Goal: Information Seeking & Learning: Learn about a topic

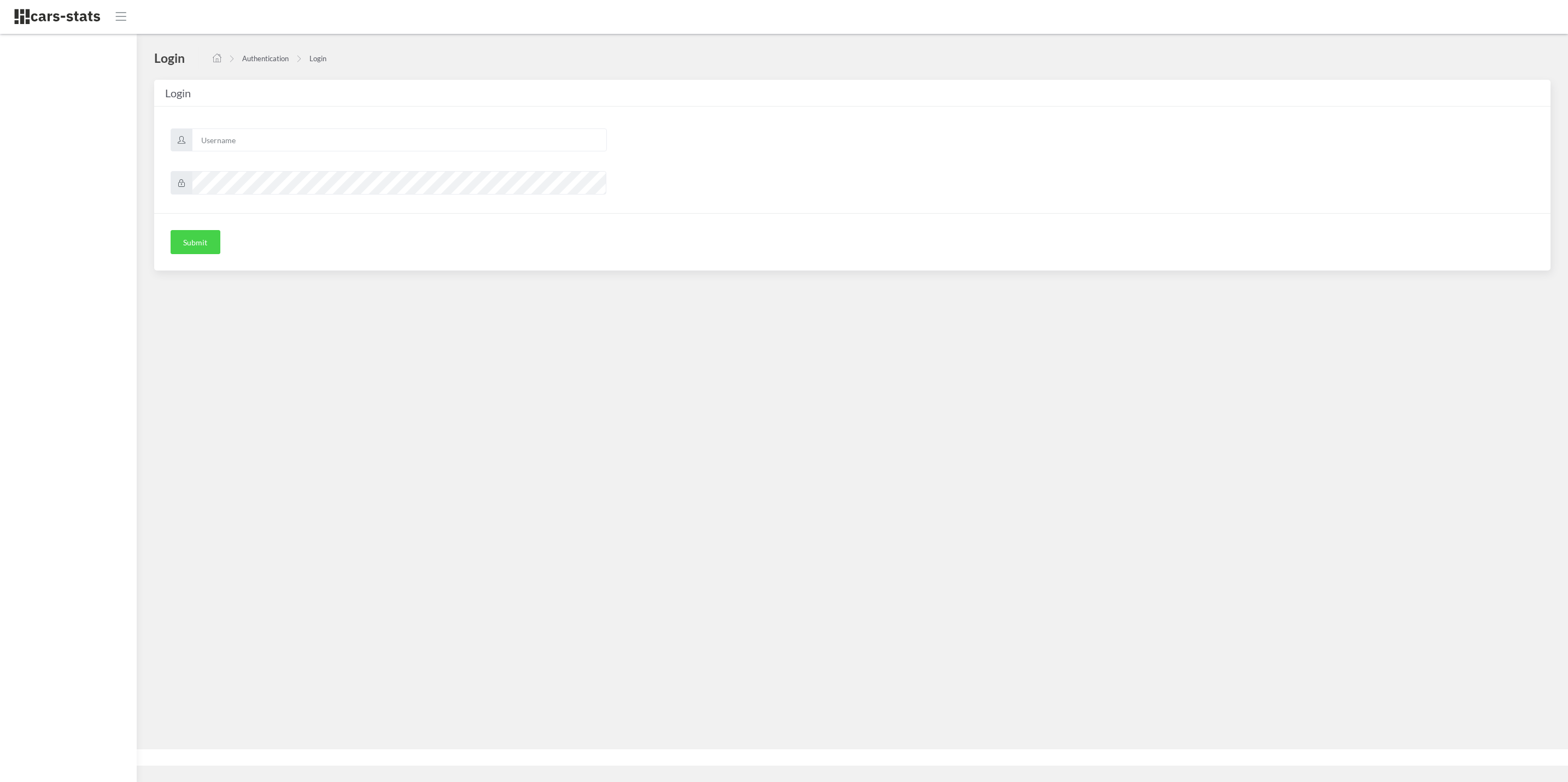
scroll to position [12, 12]
type input "skoda"
click at [179, 241] on button "Submit" at bounding box center [195, 242] width 50 height 24
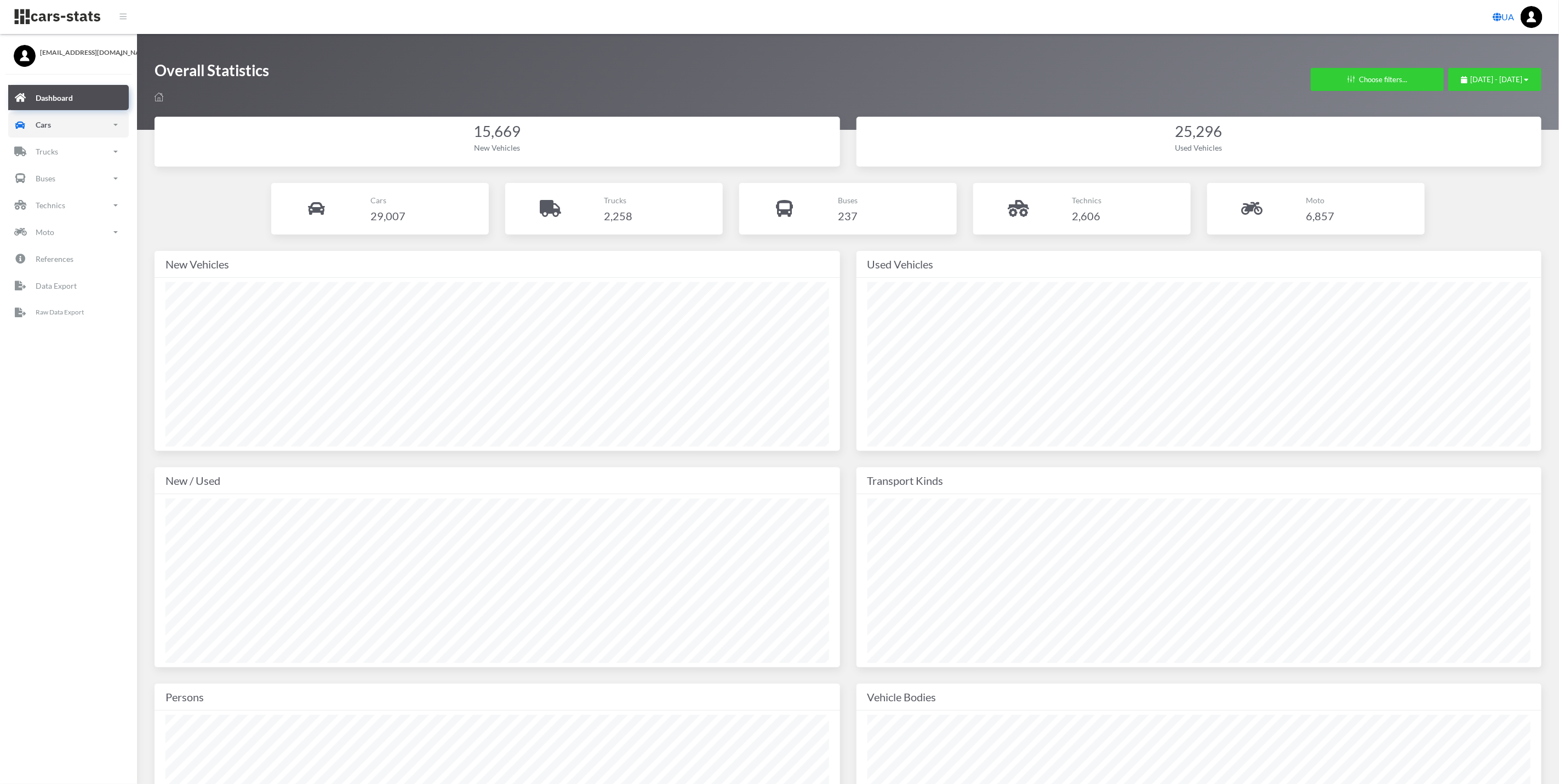
click at [39, 136] on link "Cars" at bounding box center [68, 125] width 121 height 25
click at [77, 197] on link "New" at bounding box center [68, 185] width 104 height 25
click at [71, 220] on span "Brands" at bounding box center [64, 217] width 24 height 11
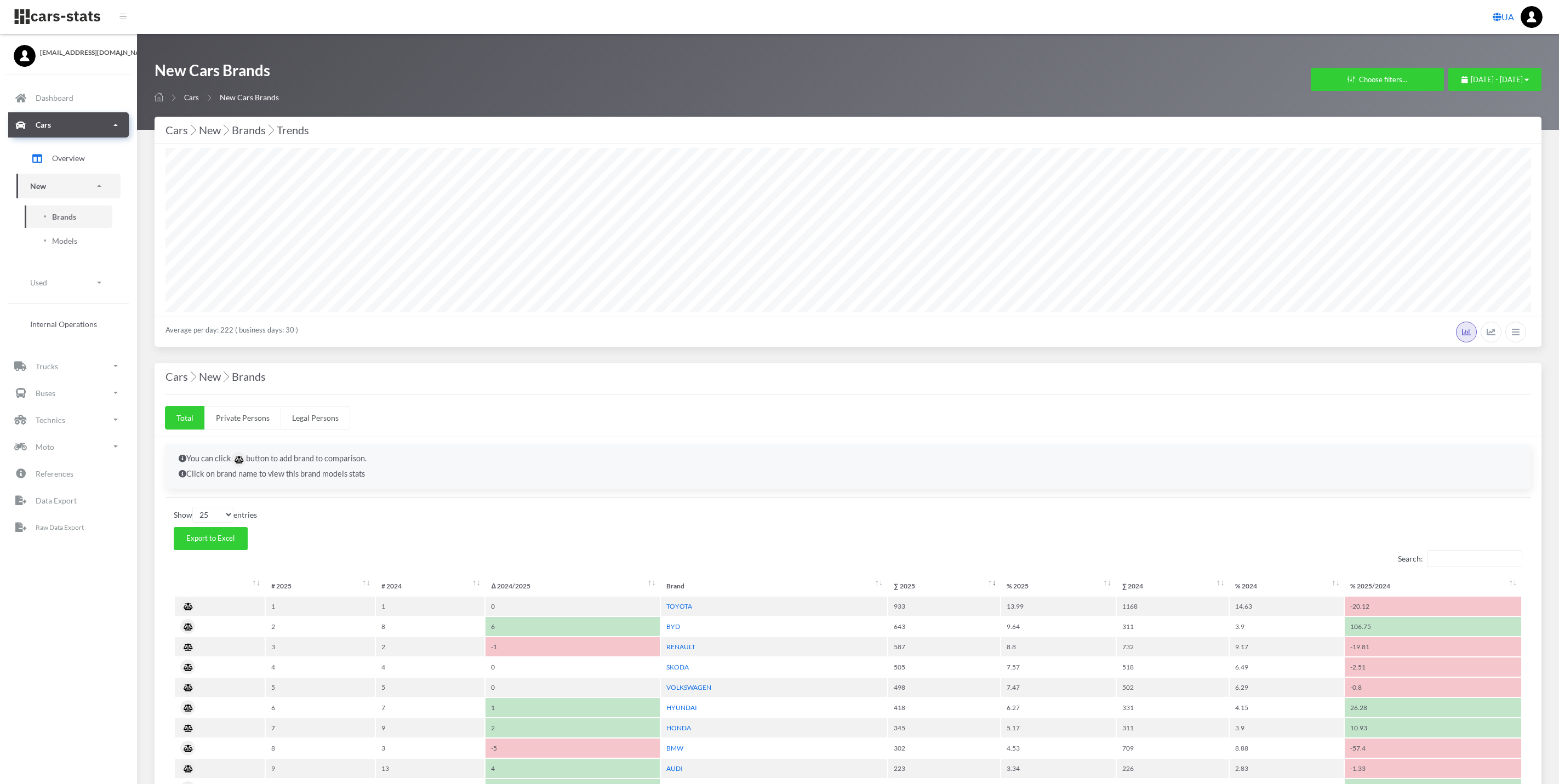
select select "25"
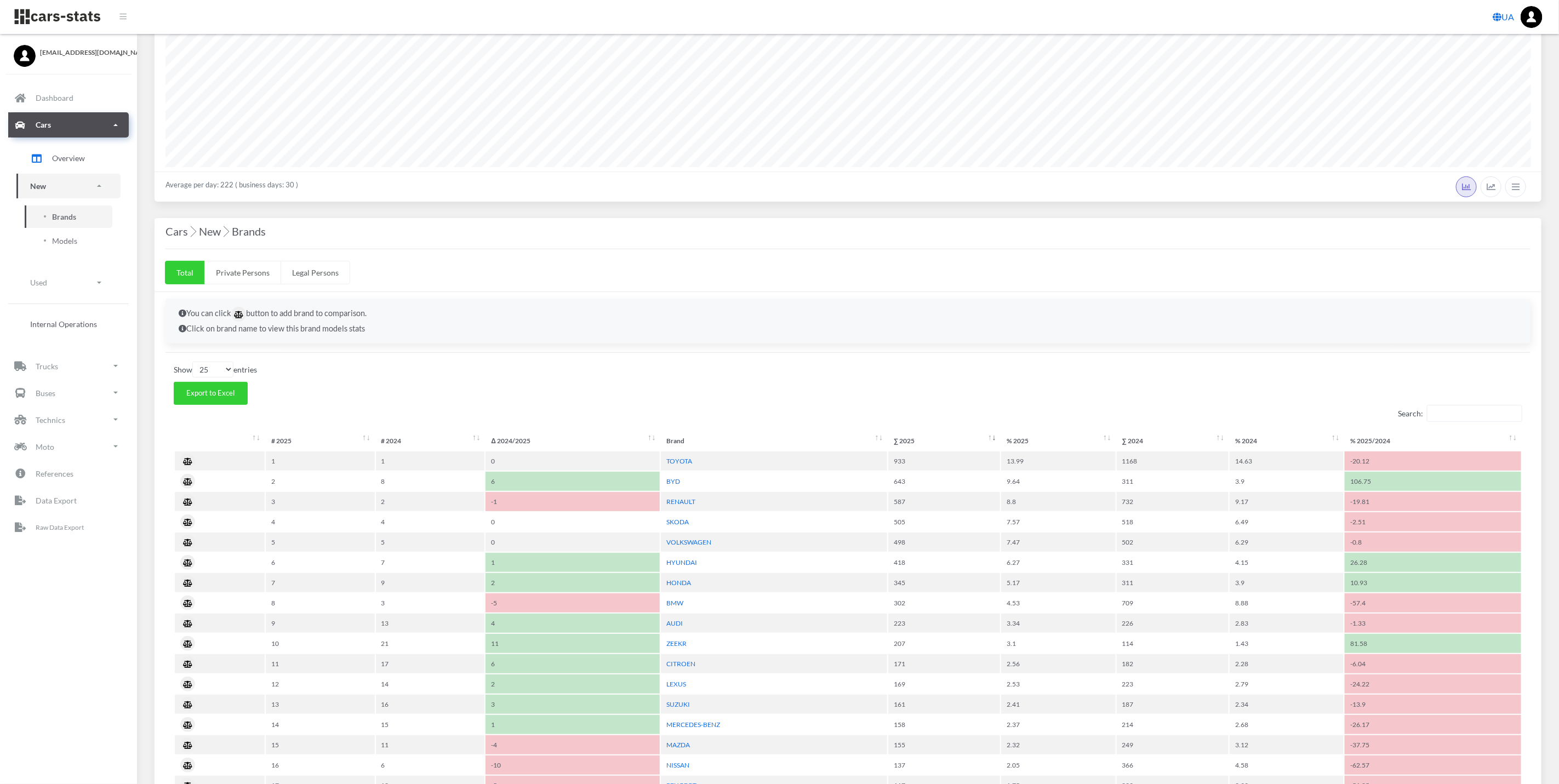
scroll to position [328, 0]
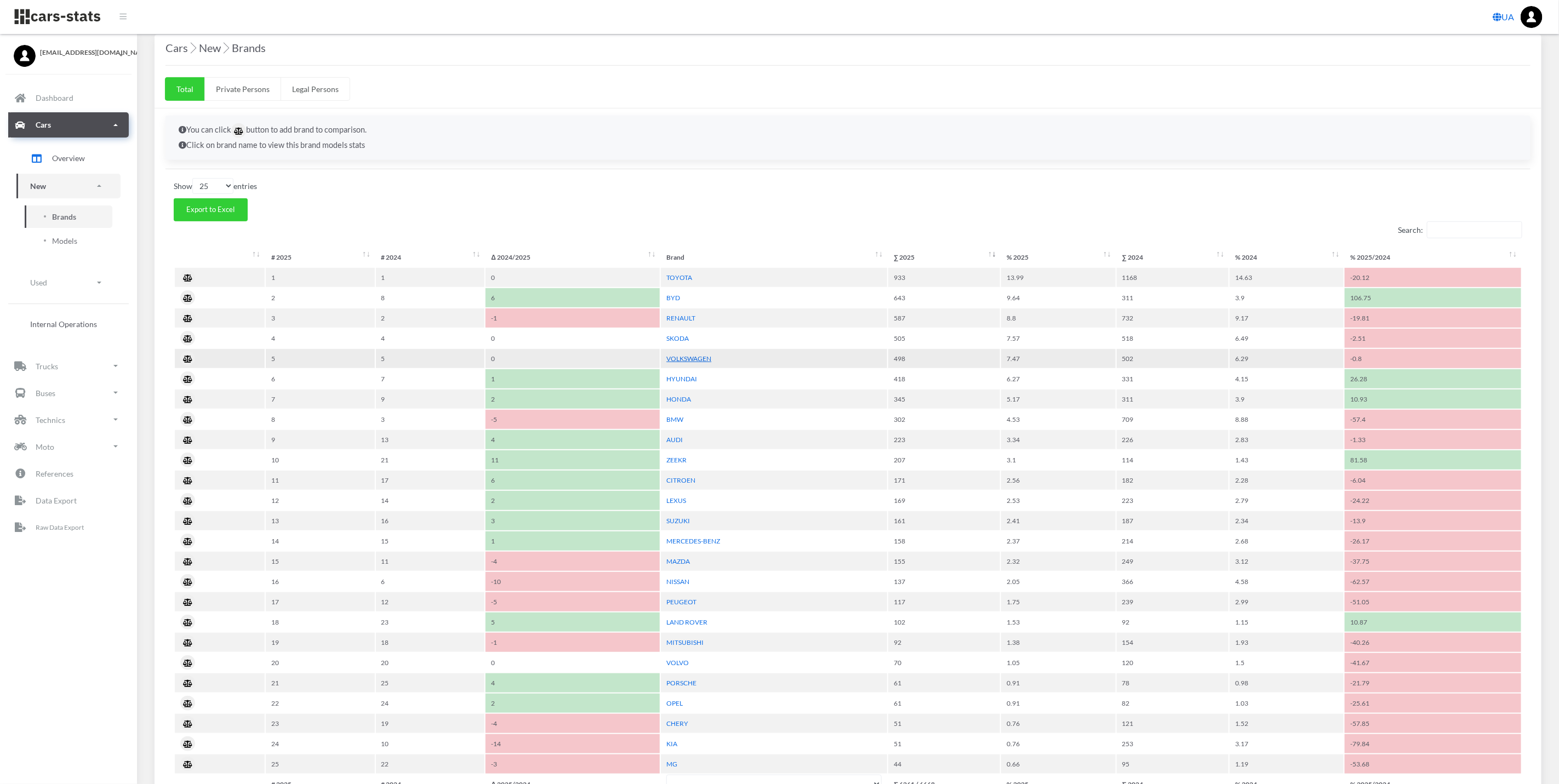
click at [704, 361] on link "VOLKSWAGEN" at bounding box center [688, 358] width 45 height 8
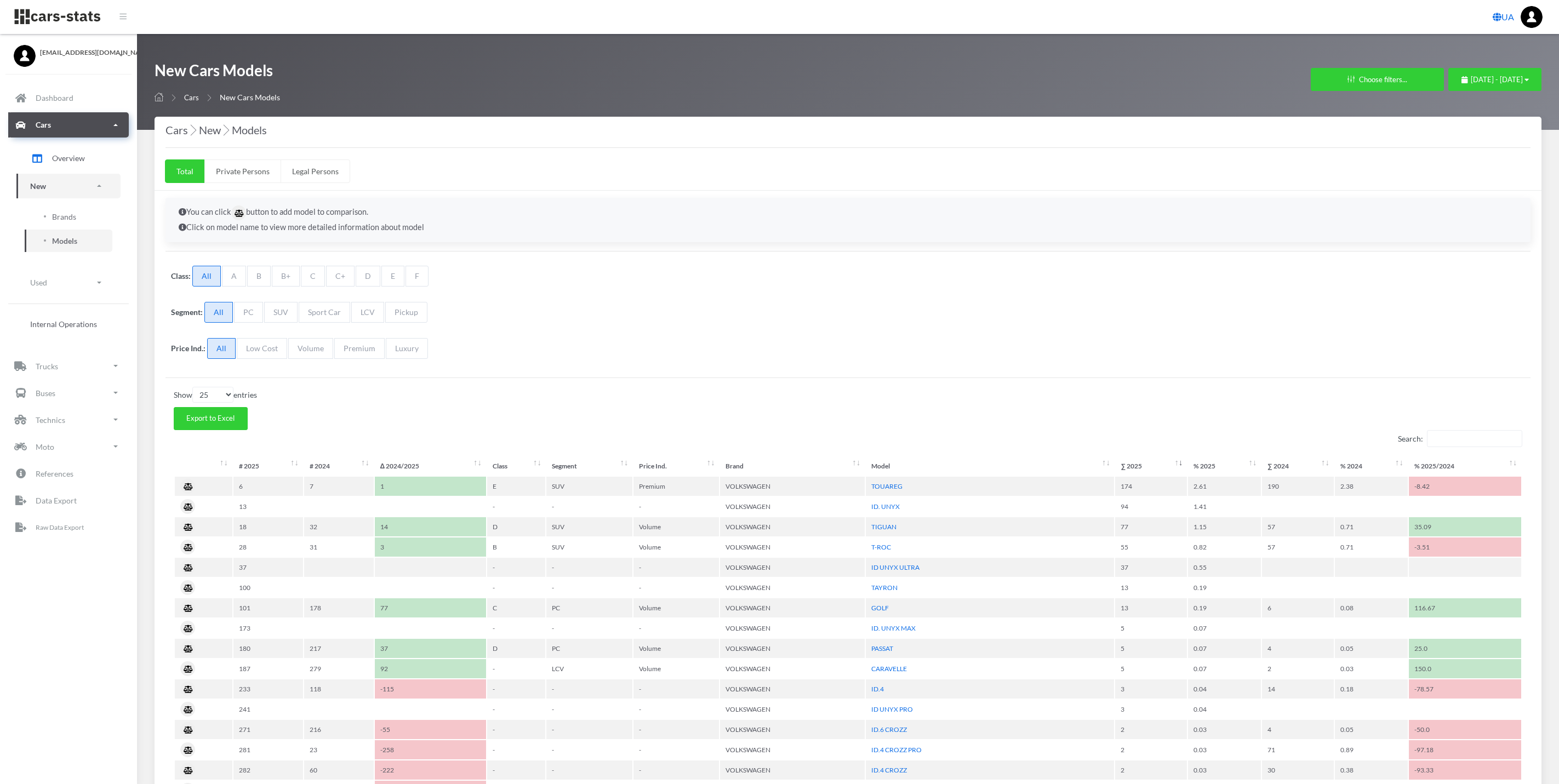
select select "25"
select select "VOLKSWAGEN"
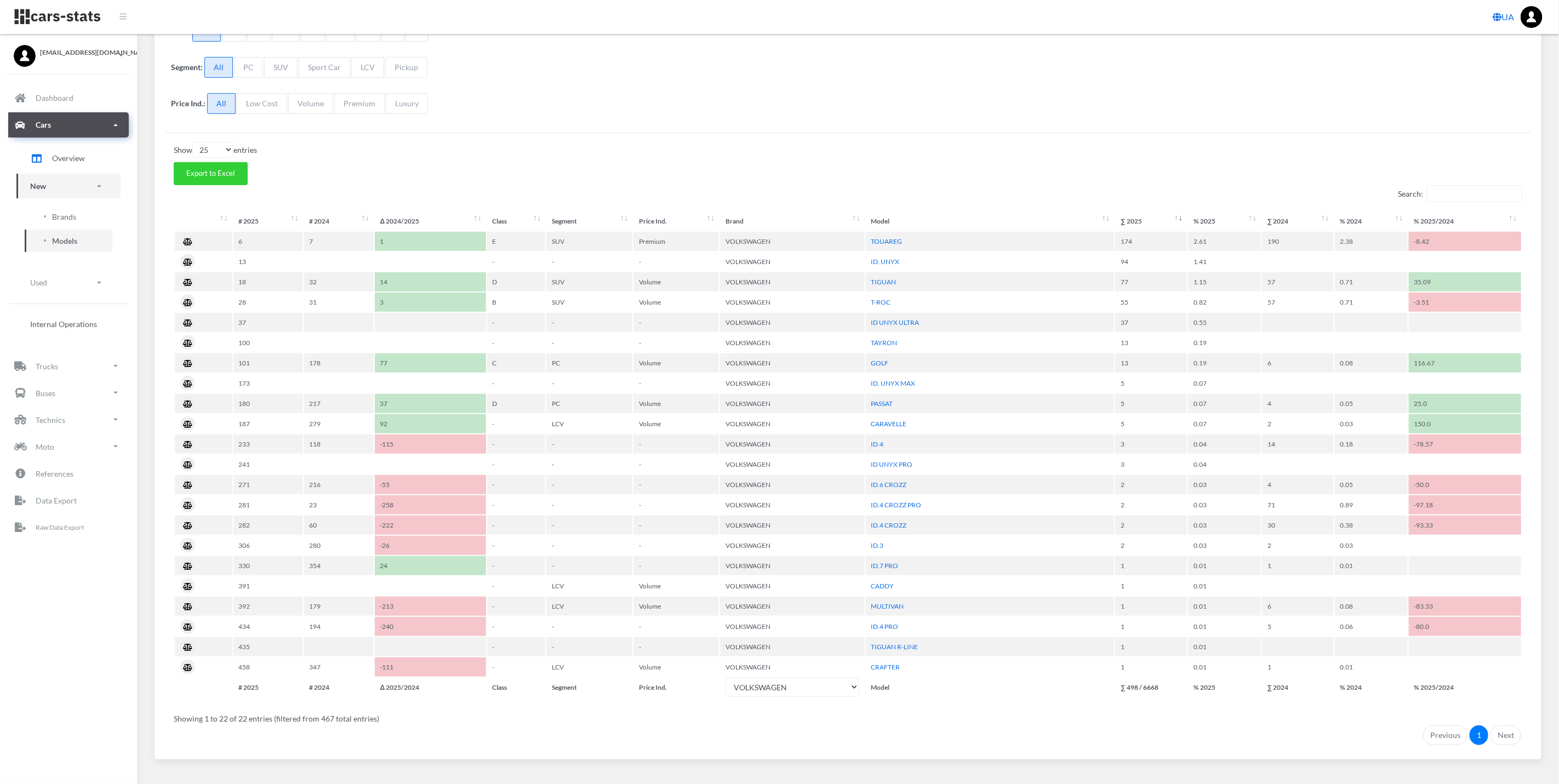
scroll to position [246, 0]
click at [1095, 199] on div "Search:" at bounding box center [848, 192] width 1349 height 17
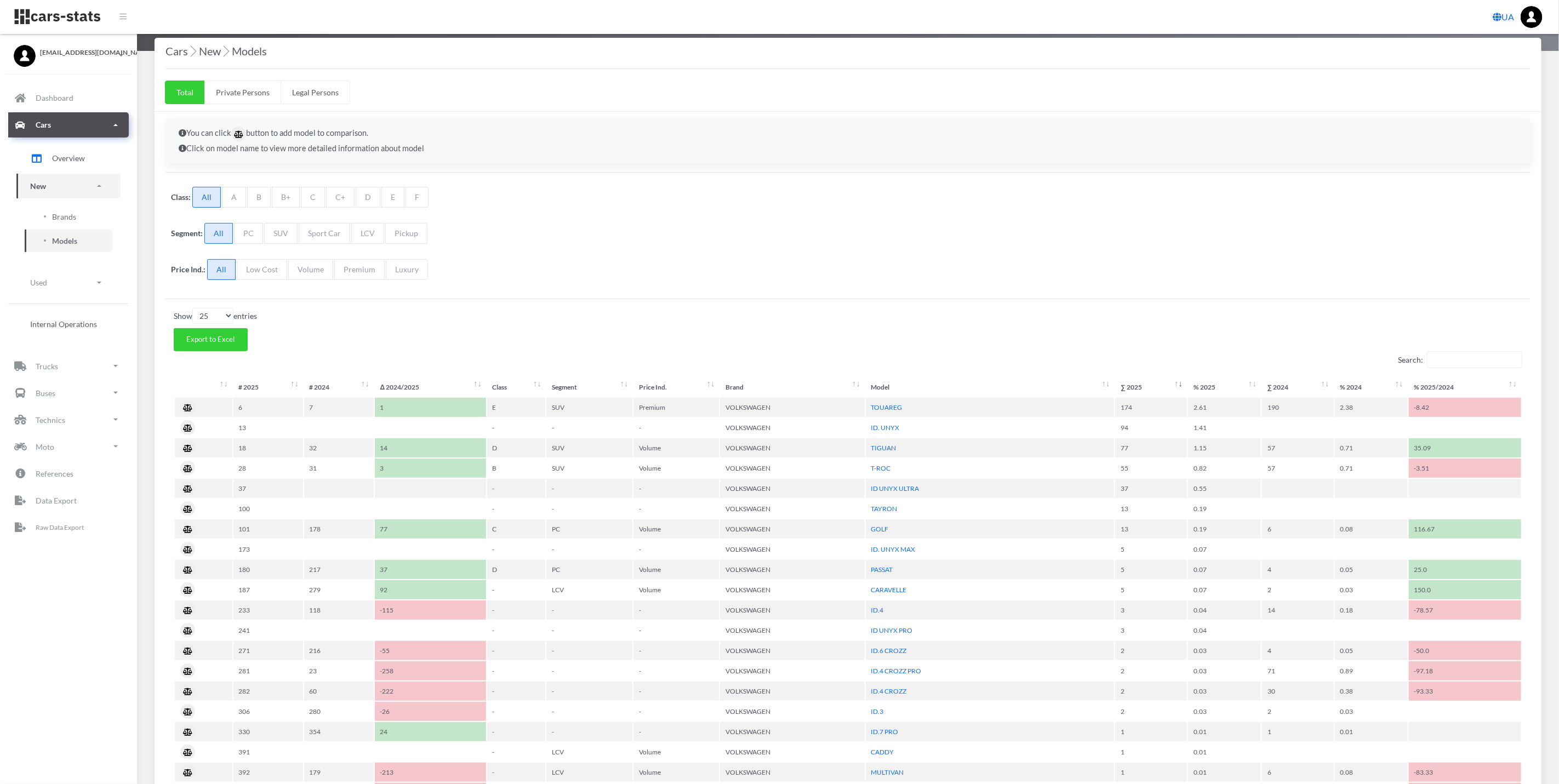
scroll to position [0, 0]
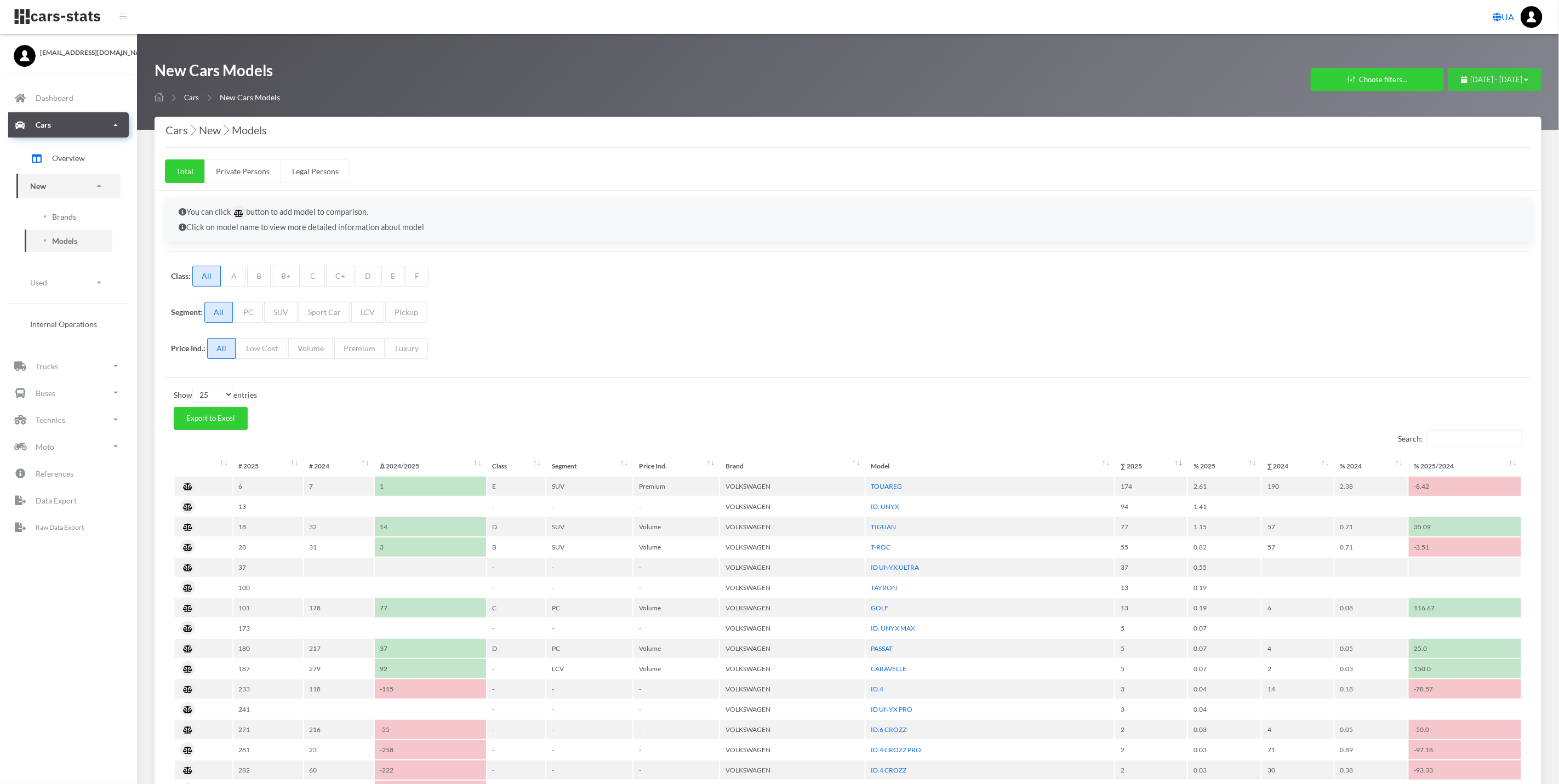
click at [1470, 82] on span "July 16, 2025 - August 15, 2025" at bounding box center [1496, 79] width 52 height 9
click at [1475, 210] on li "Custom" at bounding box center [1490, 217] width 77 height 17
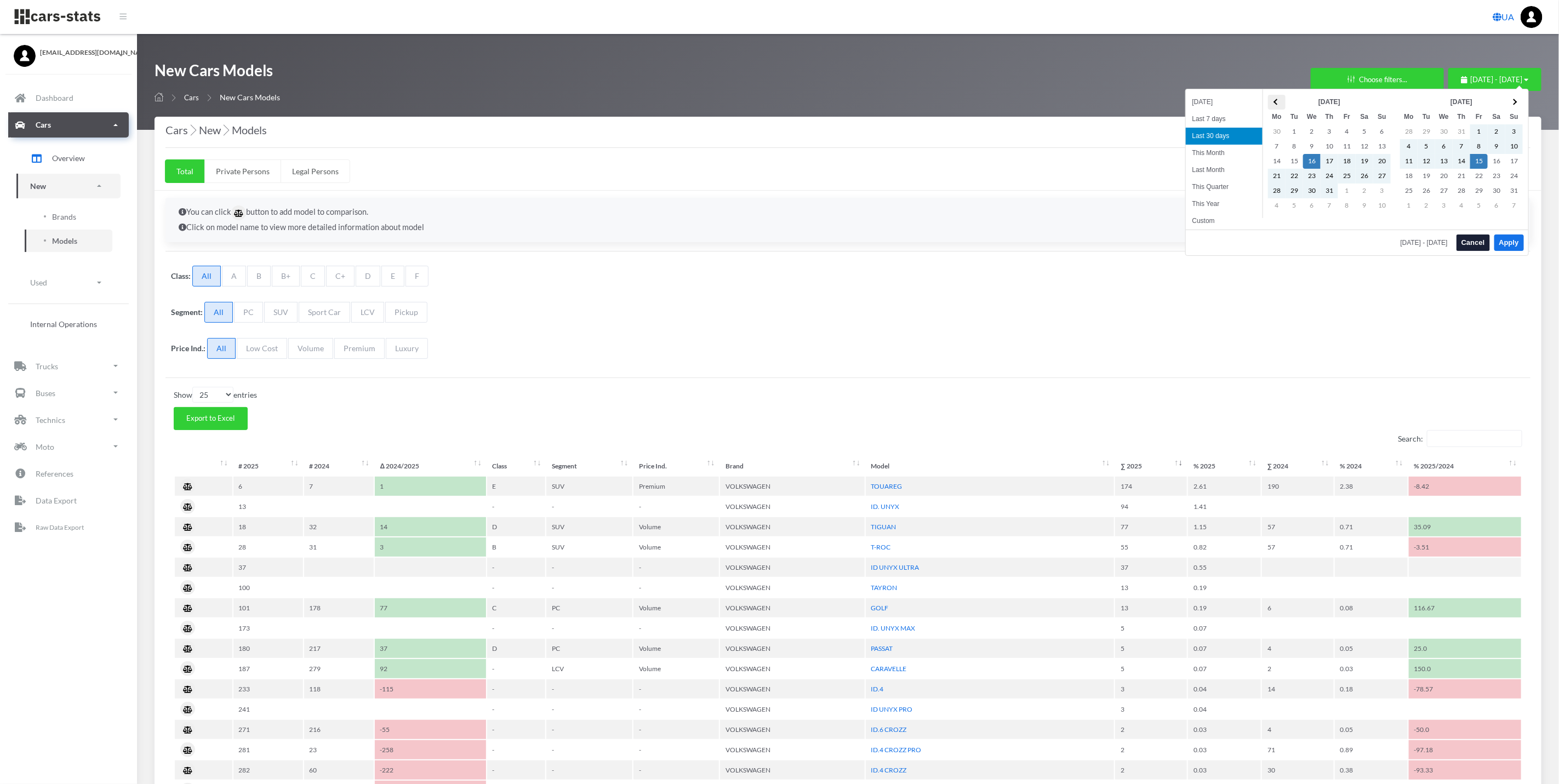
click at [1272, 96] on th at bounding box center [1277, 102] width 18 height 15
click at [1517, 101] on th at bounding box center [1514, 102] width 18 height 15
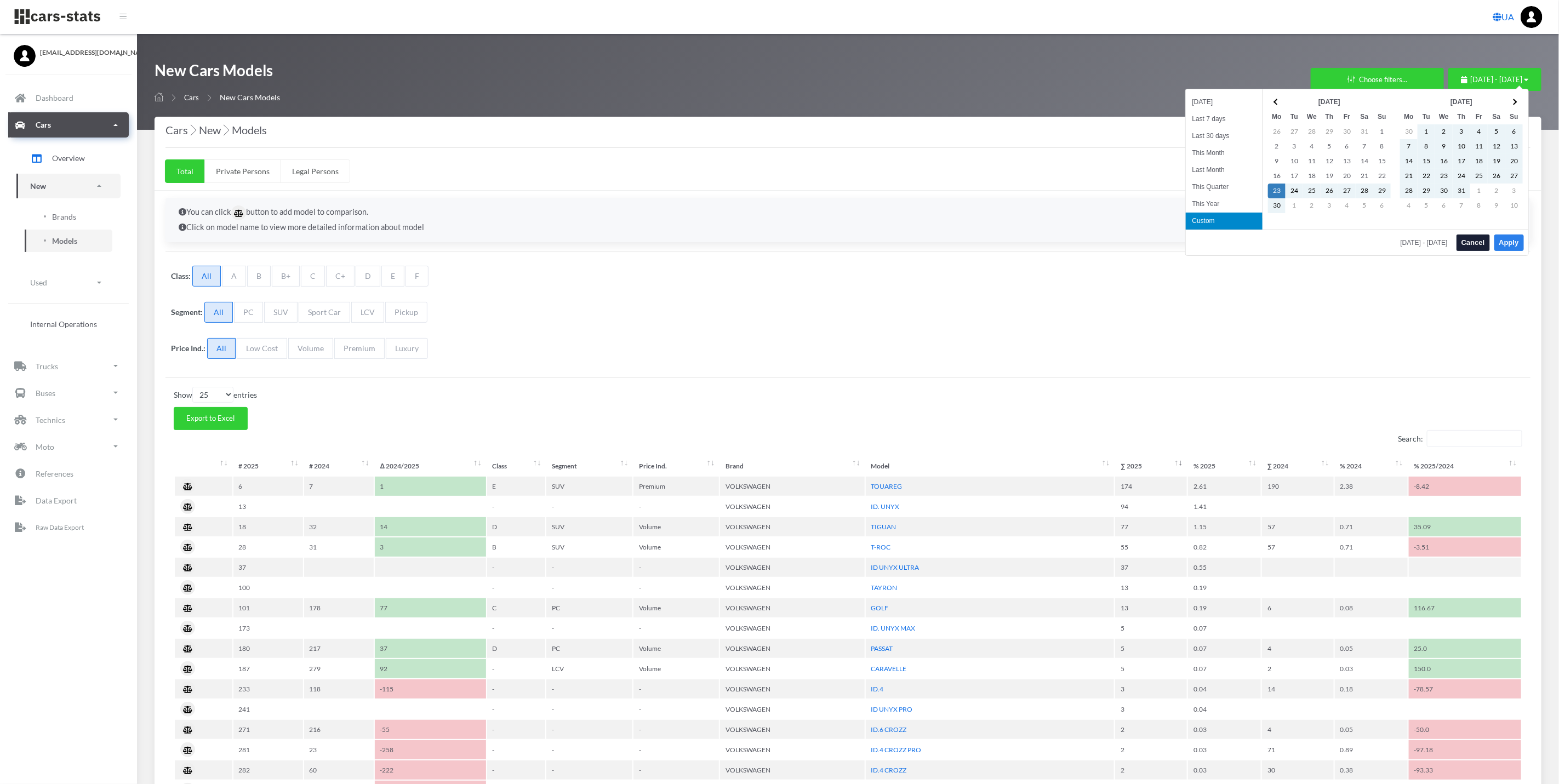
click at [1511, 247] on button "Apply" at bounding box center [1509, 243] width 30 height 17
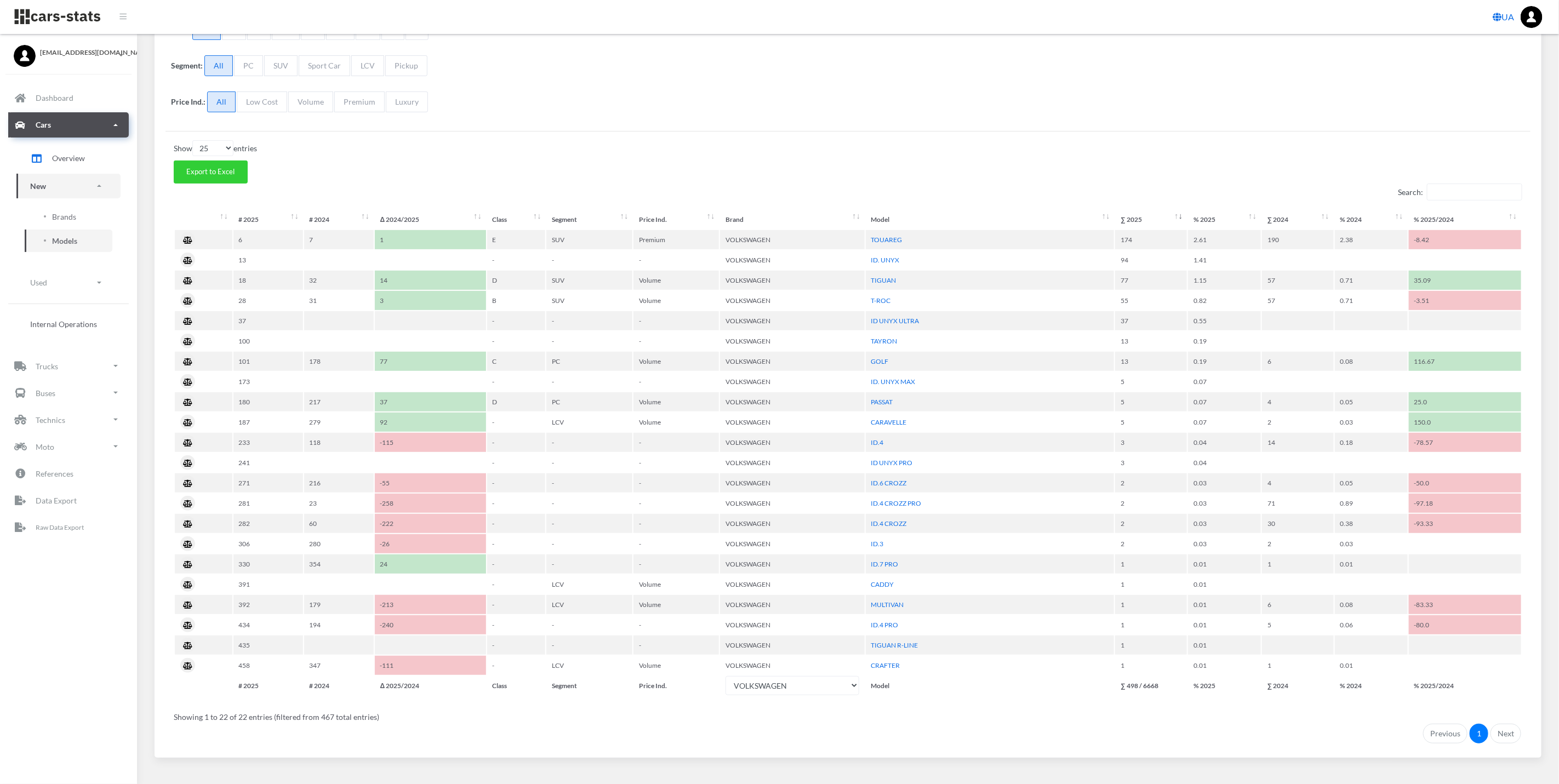
scroll to position [260, 0]
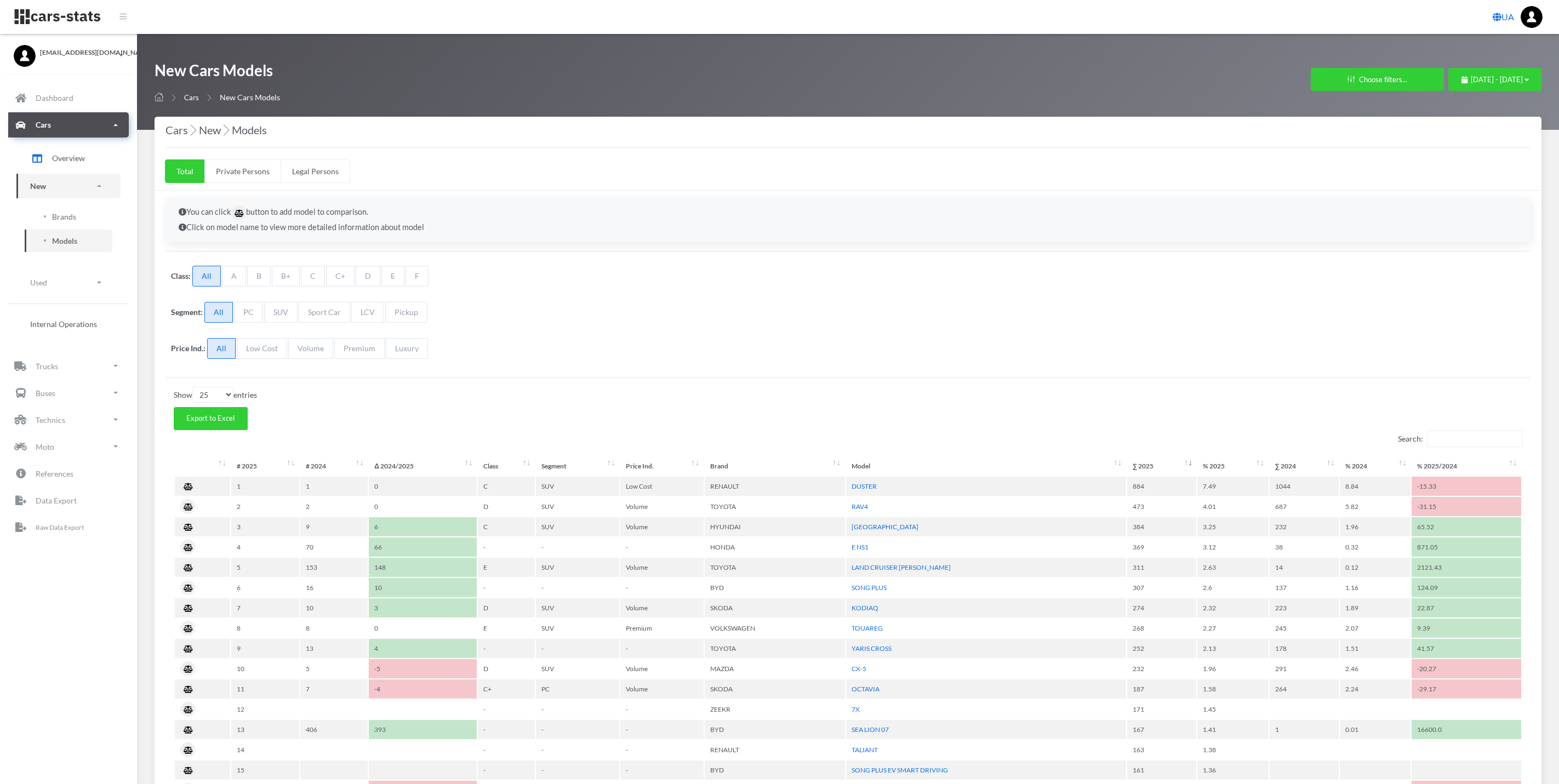
select select "25"
click at [1325, 79] on button "Choose filters..." at bounding box center [1377, 79] width 133 height 23
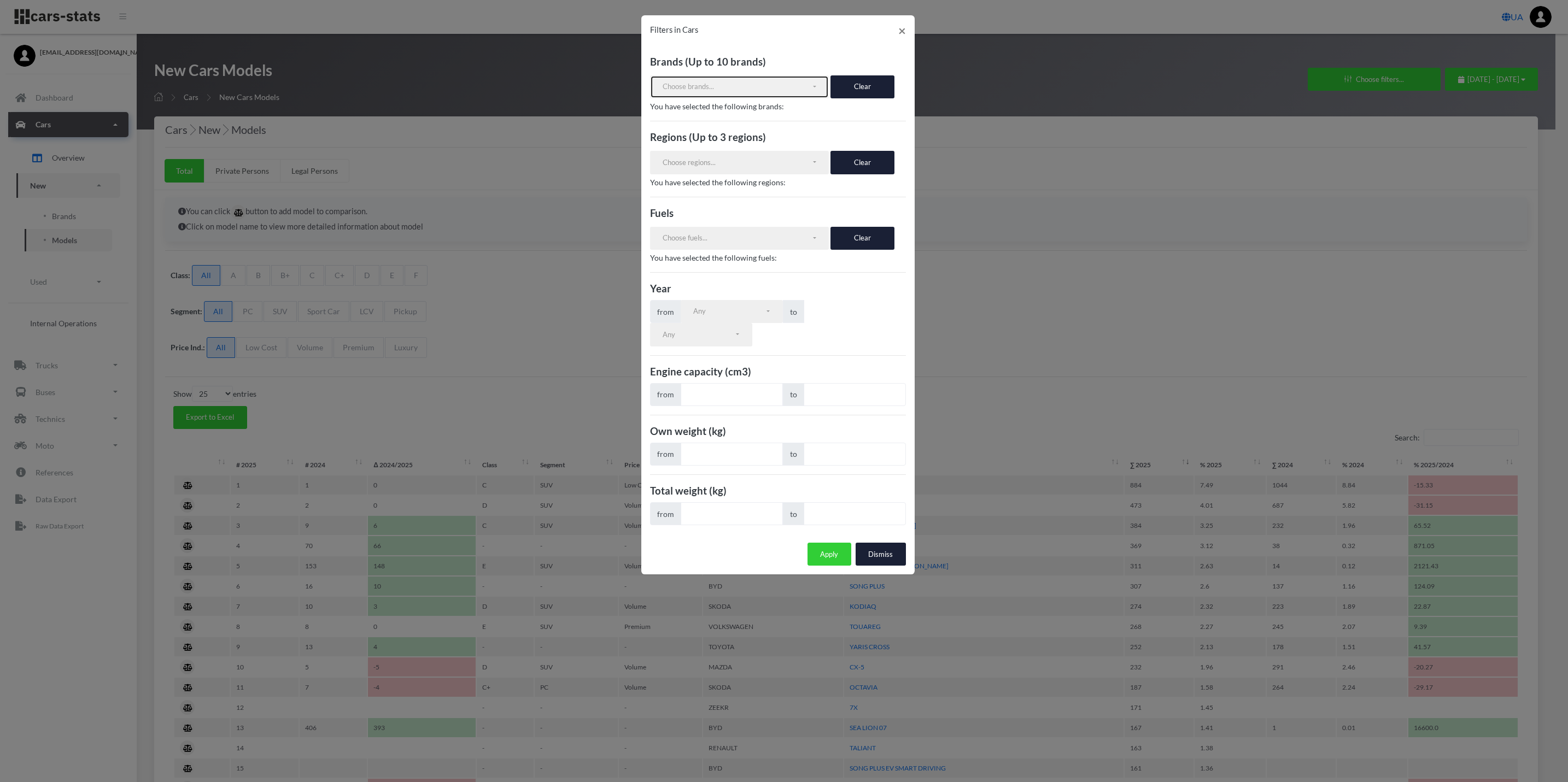
click at [756, 86] on div "Choose brands..." at bounding box center [737, 87] width 149 height 11
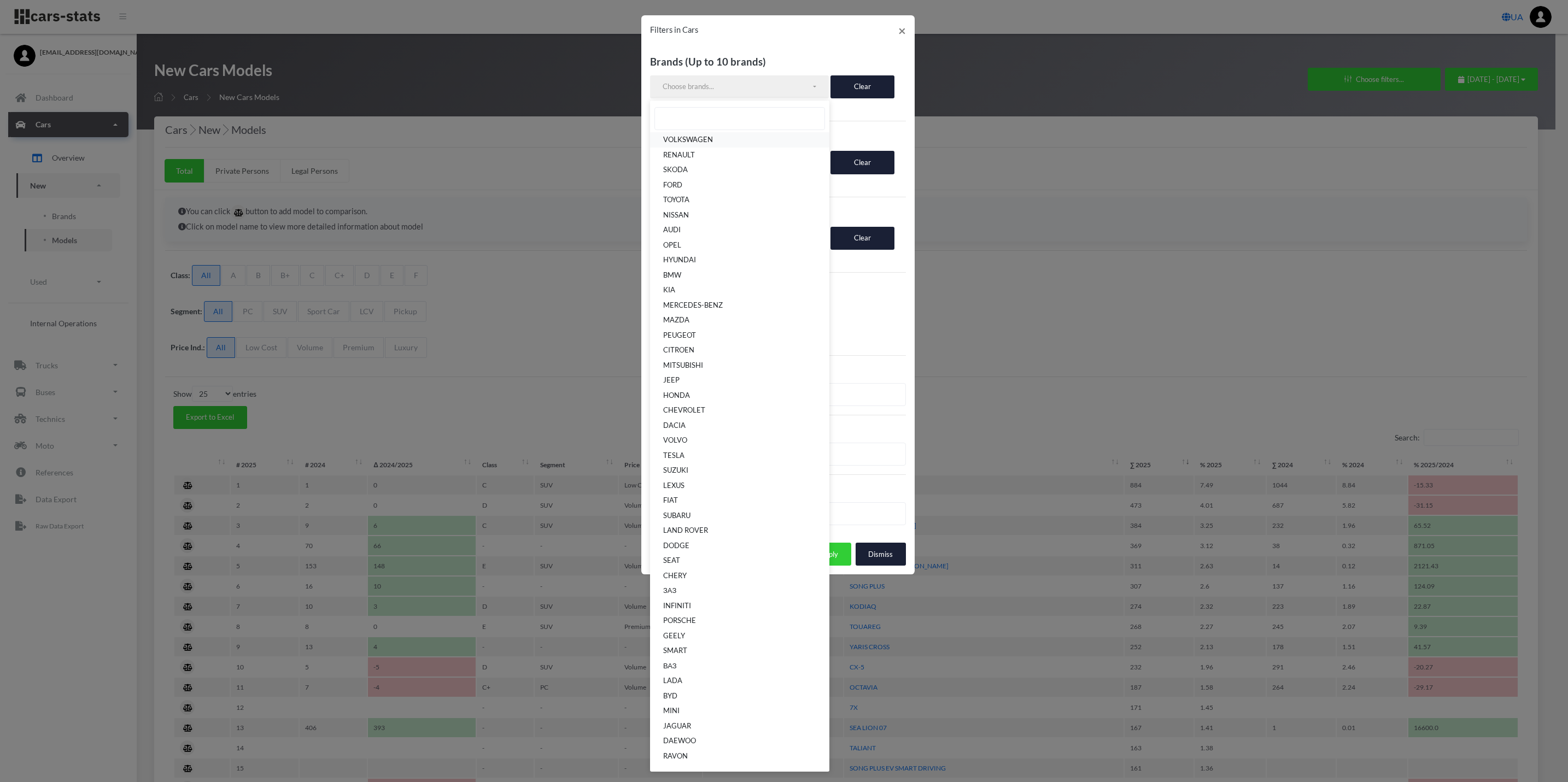
click at [736, 144] on link "VOLKSWAGEN" at bounding box center [739, 140] width 179 height 16
select select "VOLKSWAGEN"
type input "1"
click at [895, 410] on input "1" at bounding box center [854, 408] width 102 height 23
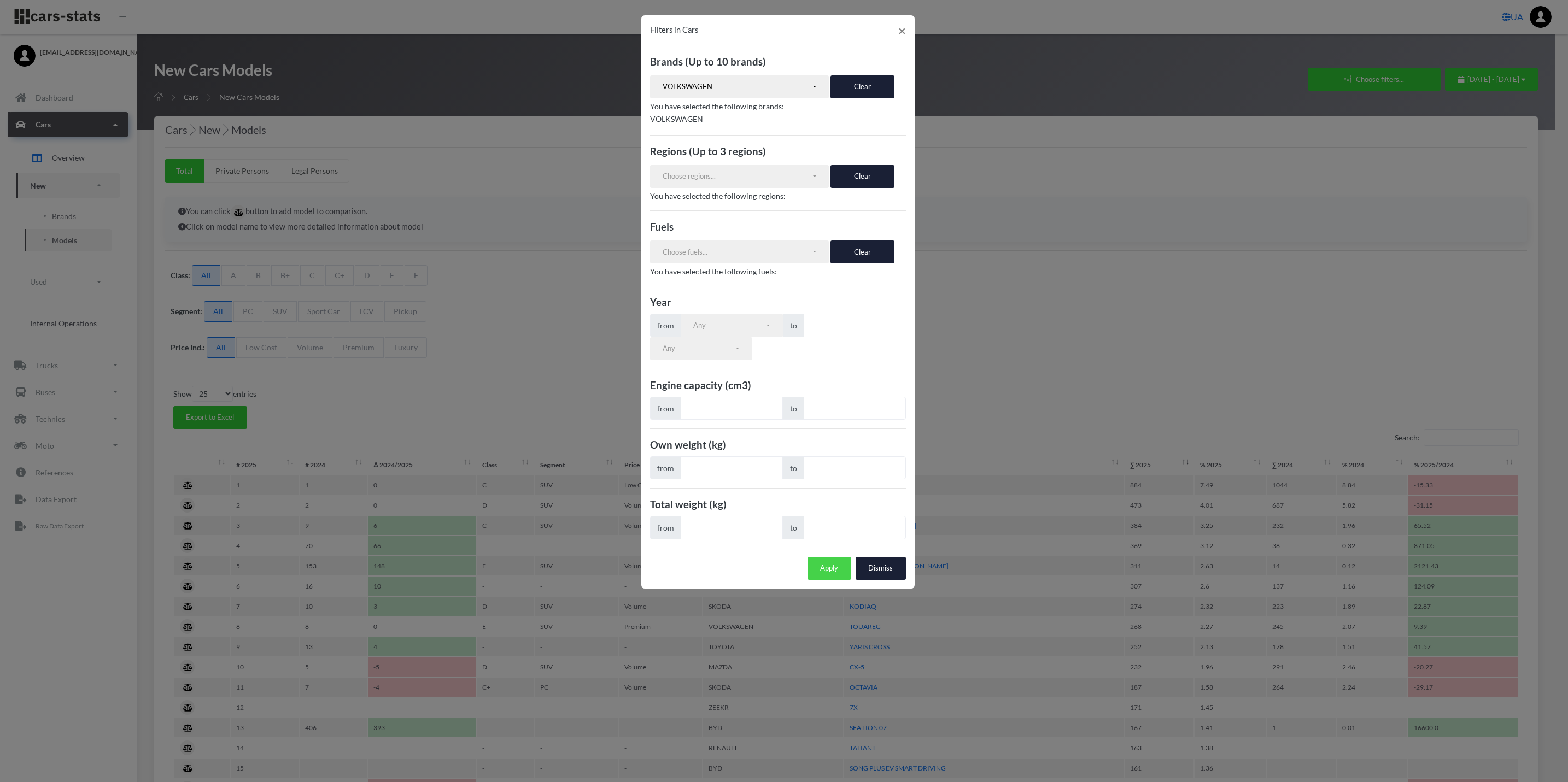
drag, startPoint x: 839, startPoint y: 568, endPoint x: 832, endPoint y: 568, distance: 7.0
click at [832, 568] on button "Apply" at bounding box center [829, 568] width 44 height 23
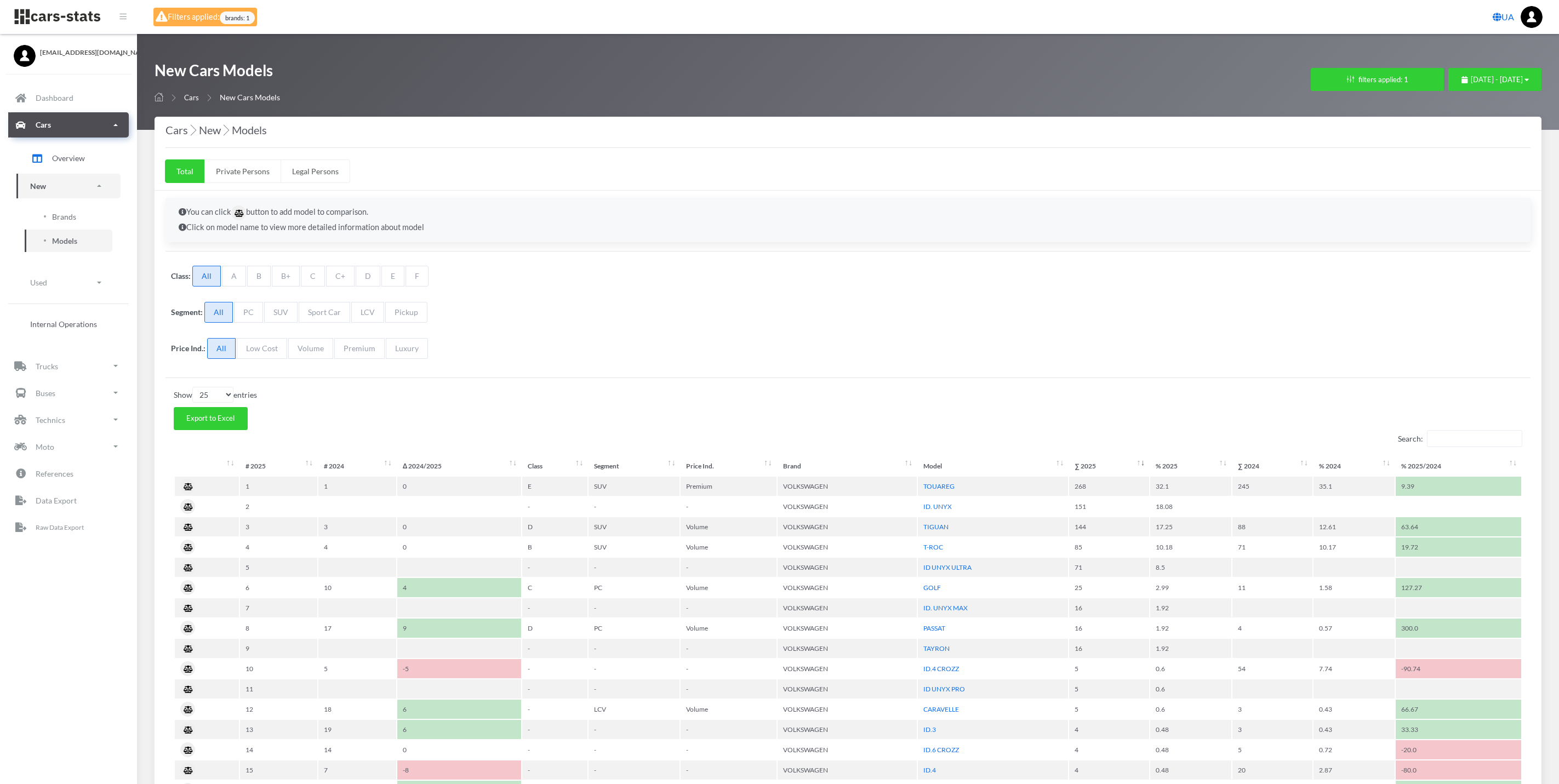
select select "25"
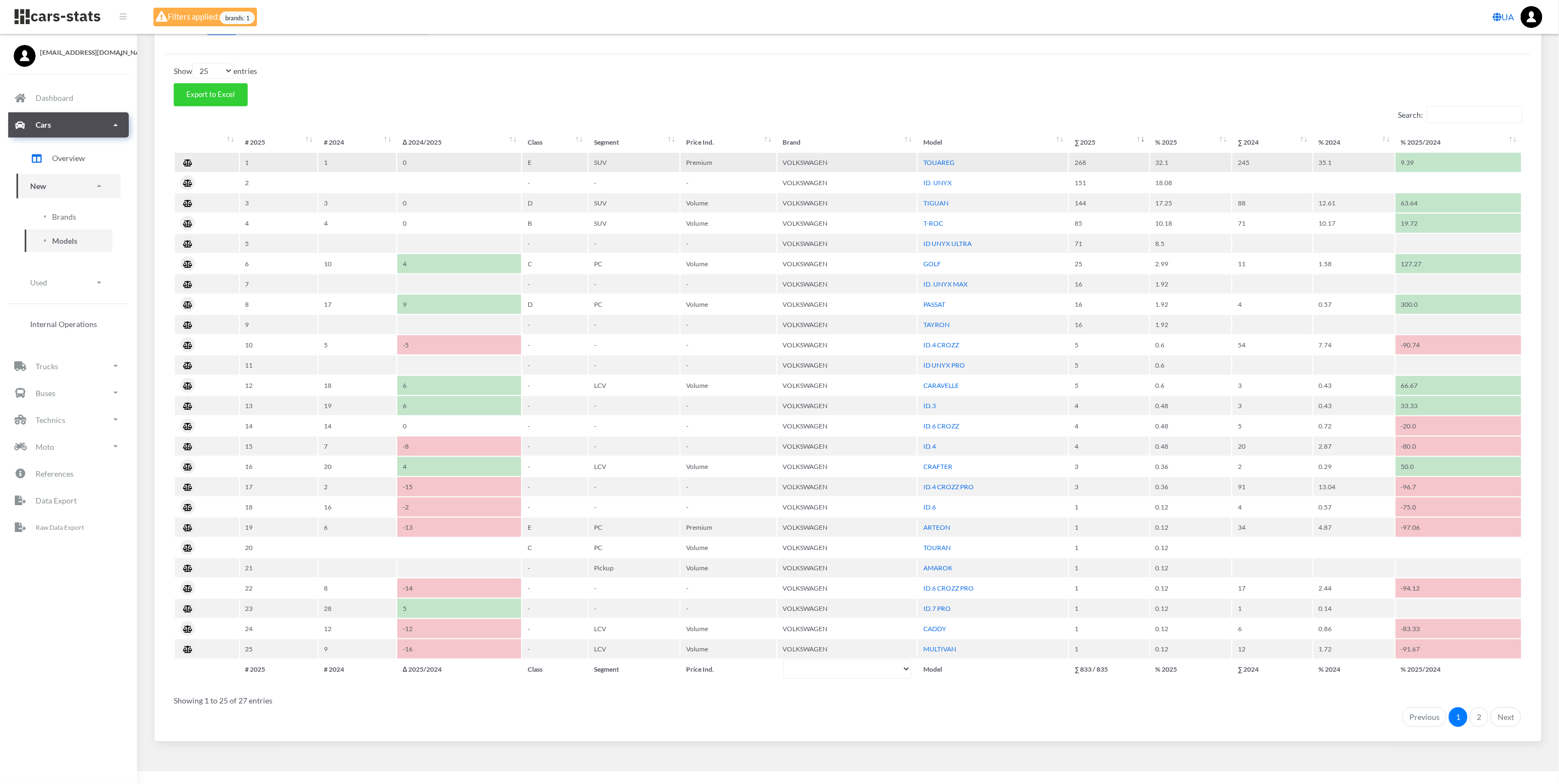
scroll to position [242, 0]
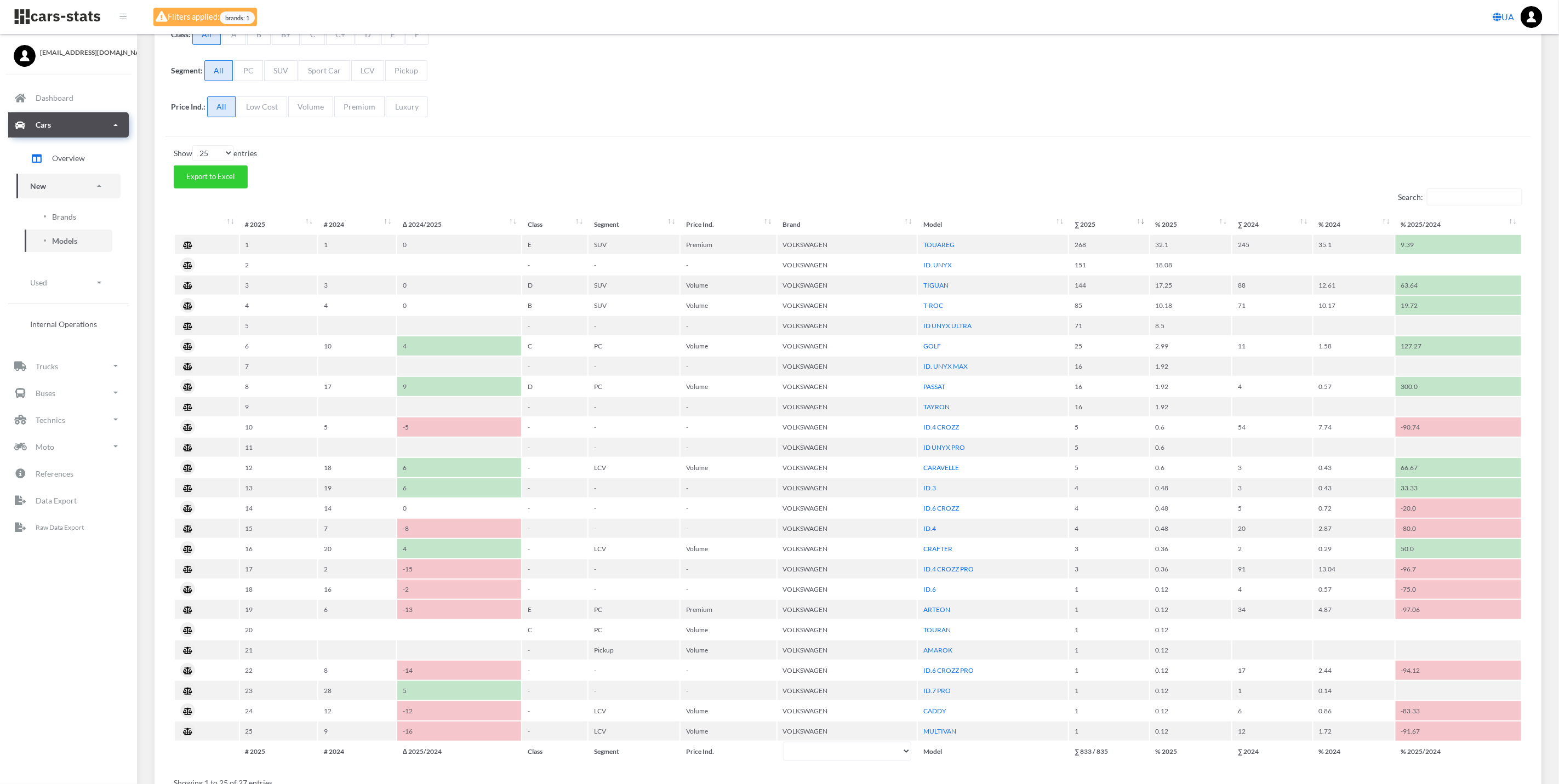
click at [414, 157] on div "Show 10 25 50 100 entries" at bounding box center [848, 152] width 1349 height 16
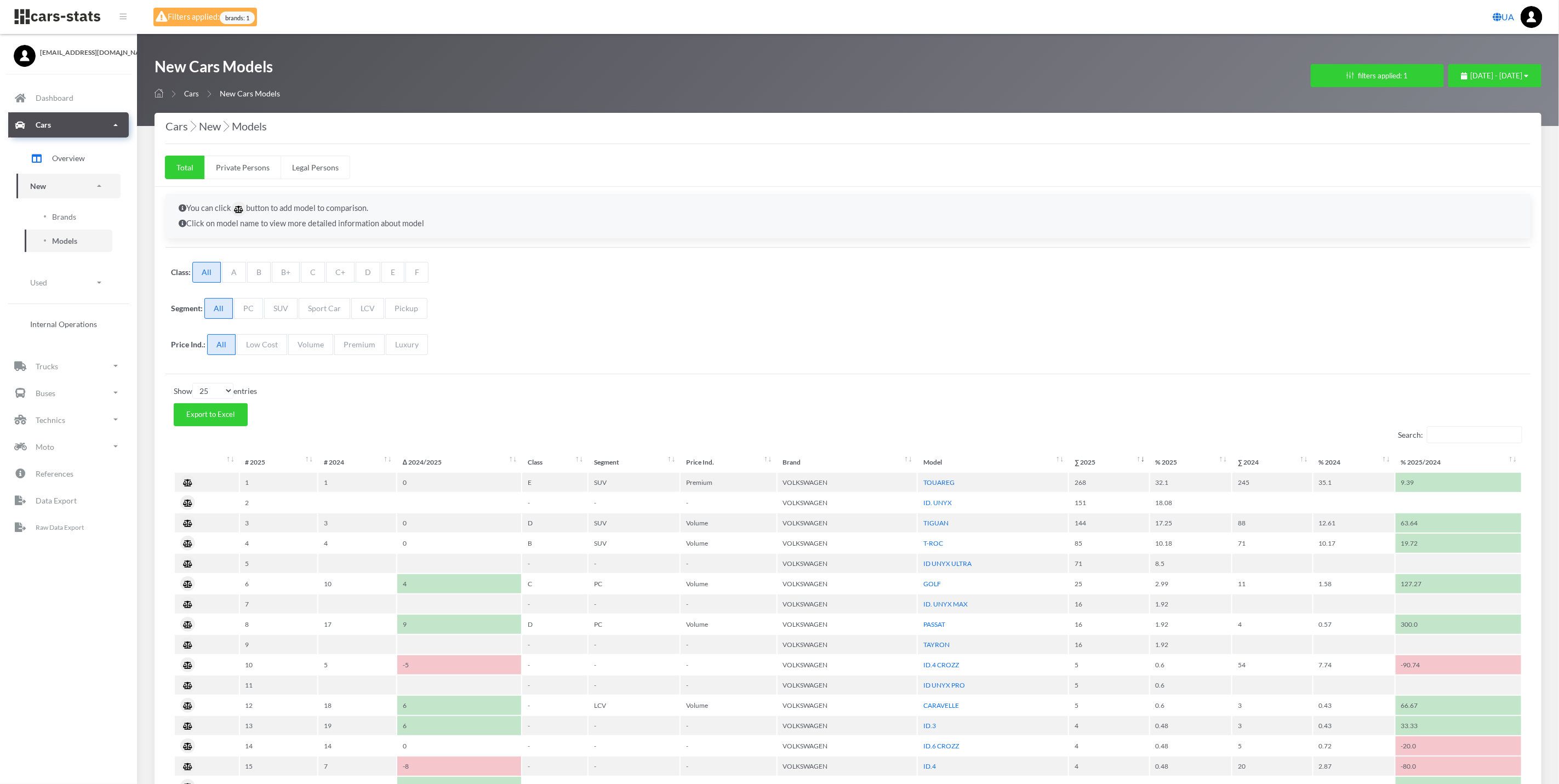
scroll to position [0, 0]
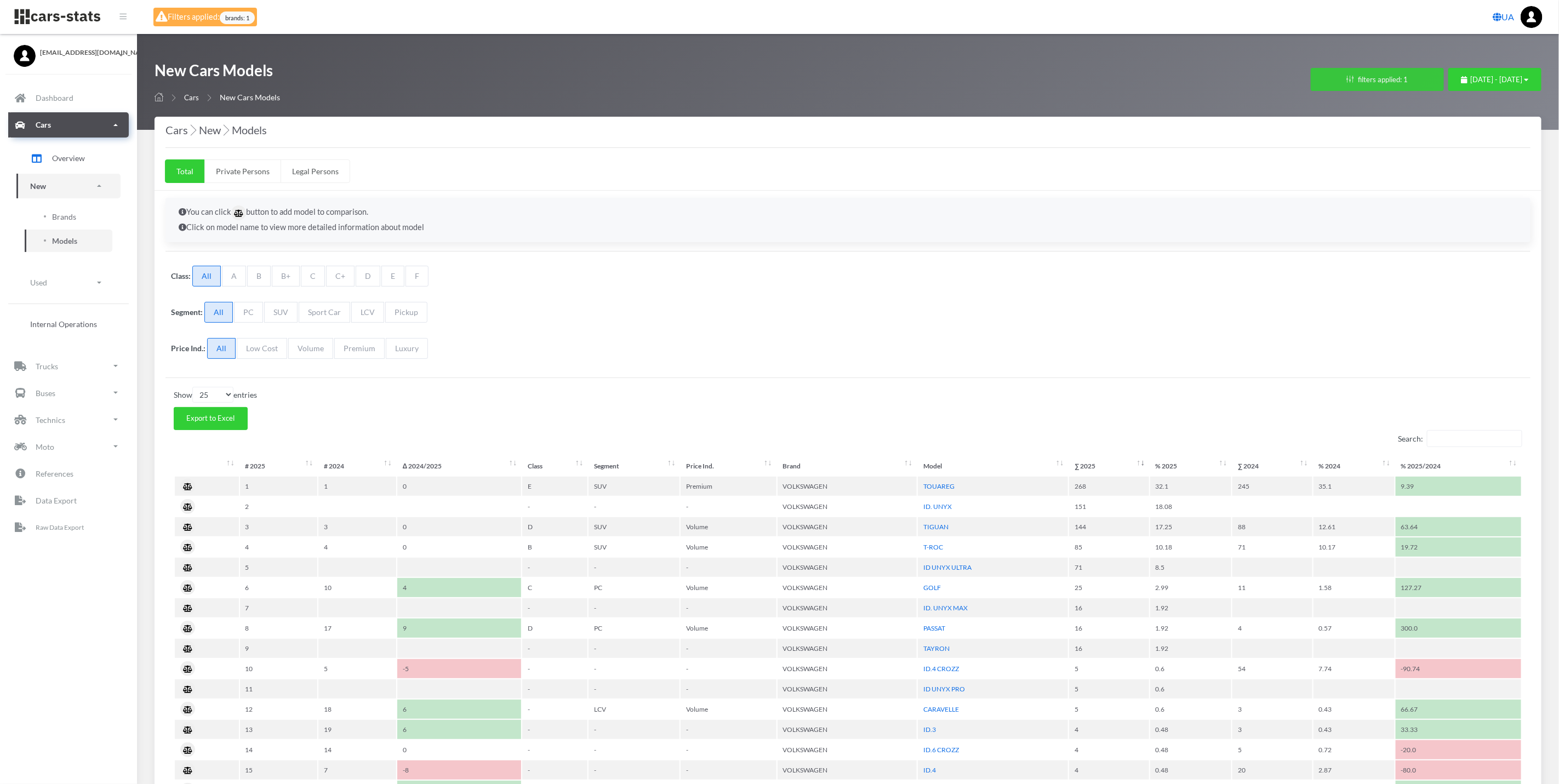
click at [1351, 69] on button "filters applied: 1" at bounding box center [1377, 79] width 133 height 23
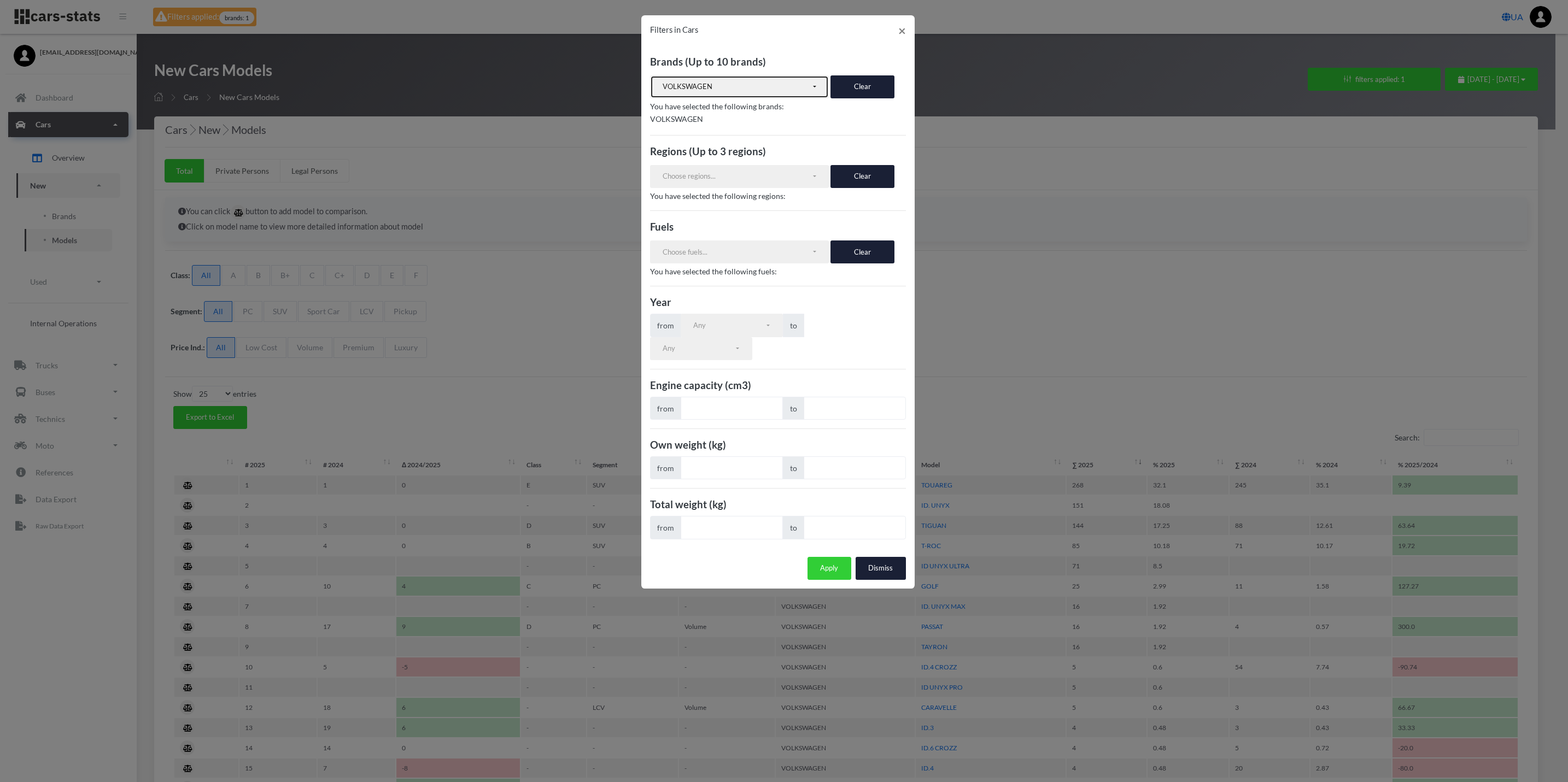
click at [784, 90] on div "VOLKSWAGEN" at bounding box center [737, 87] width 149 height 11
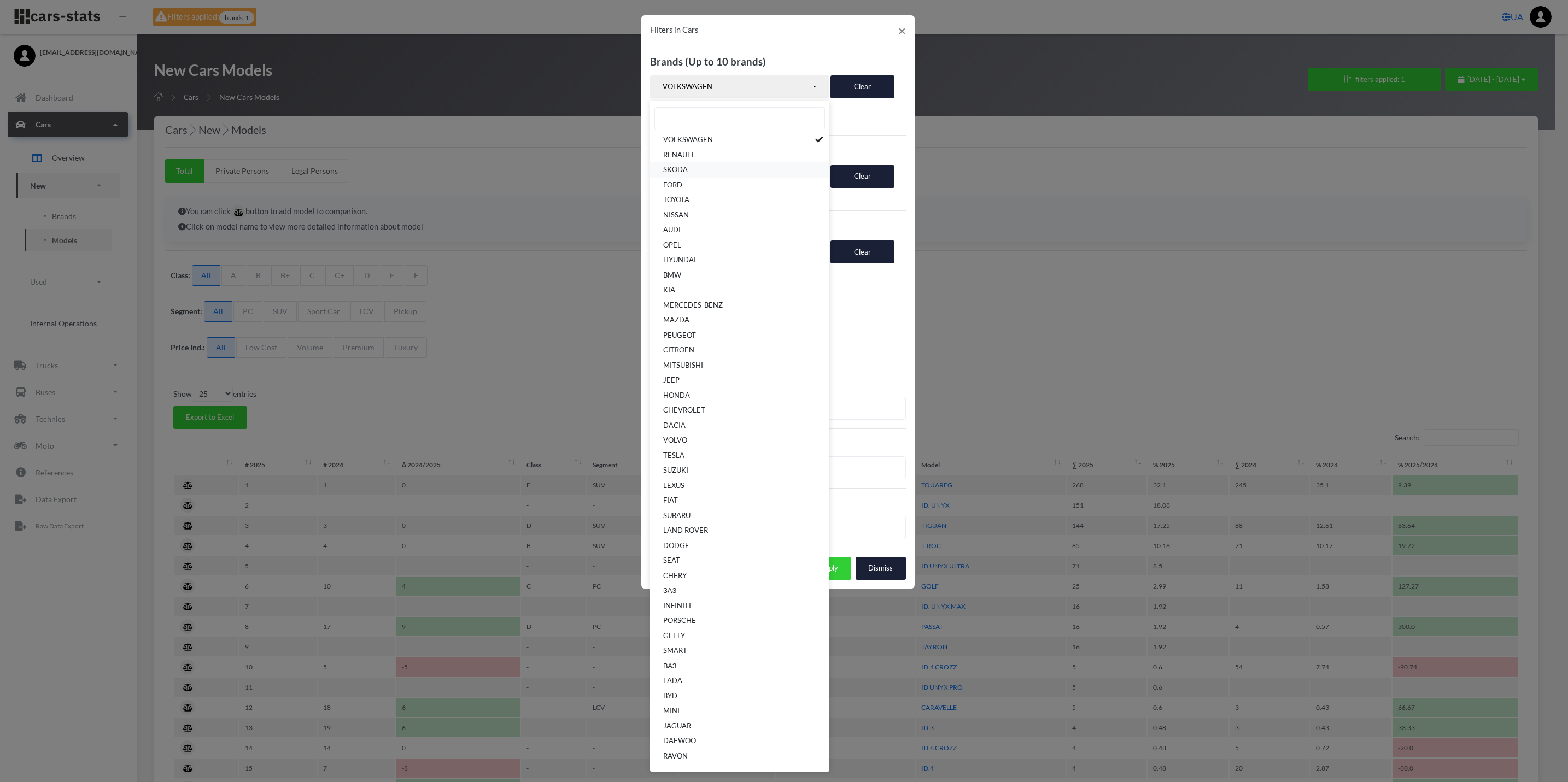
click at [721, 163] on link "SKODA" at bounding box center [739, 169] width 179 height 16
click at [771, 139] on link "VOLKSWAGEN" at bounding box center [739, 140] width 179 height 16
select select "SKODA"
click at [895, 430] on div "Brands (Up to 10 brands) VOLKSWAGEN RENAULT [GEOGRAPHIC_DATA] FORD TOYOTA NISSA…" at bounding box center [778, 297] width 273 height 502
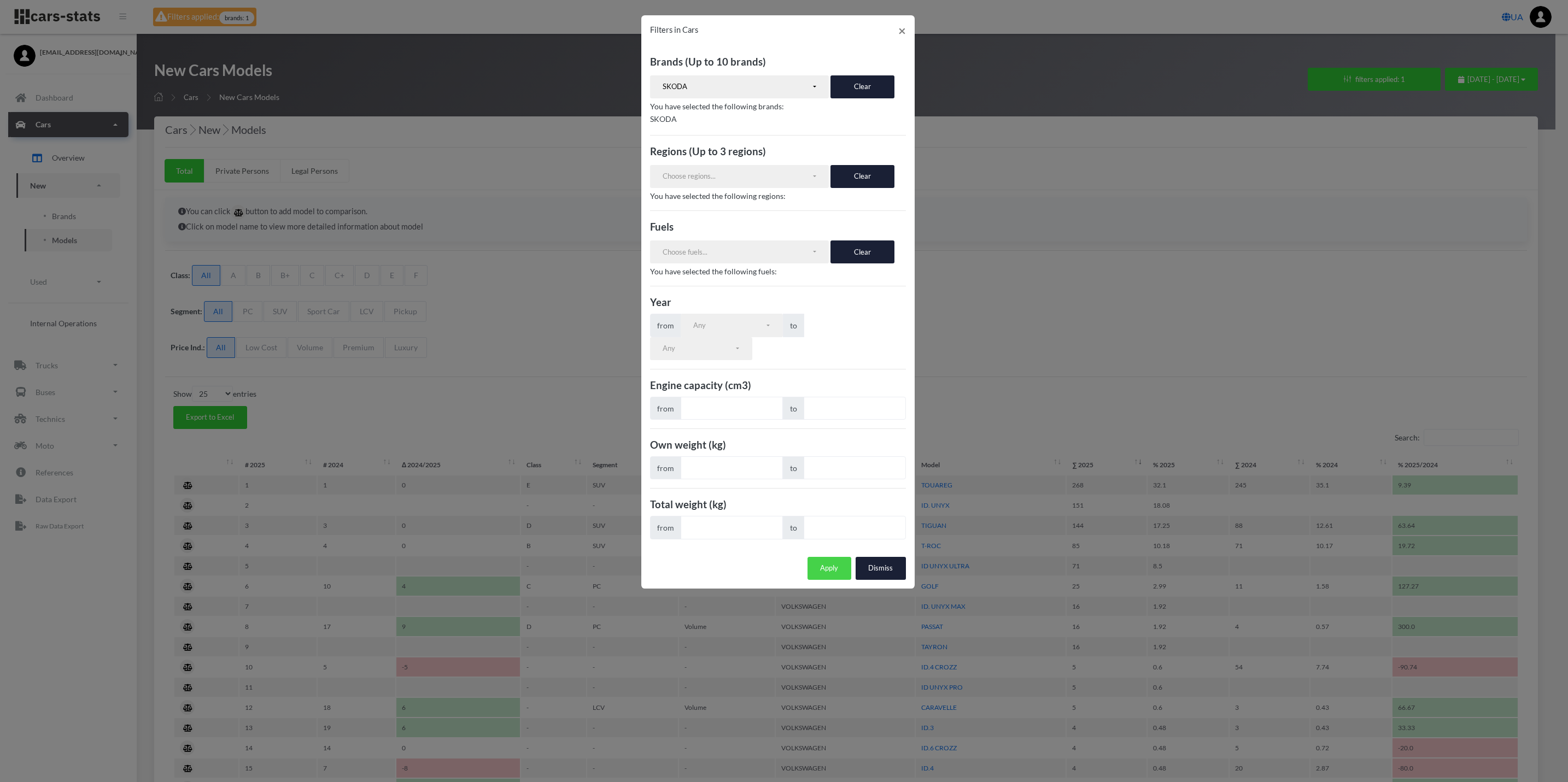
click at [822, 574] on button "Apply" at bounding box center [829, 568] width 44 height 23
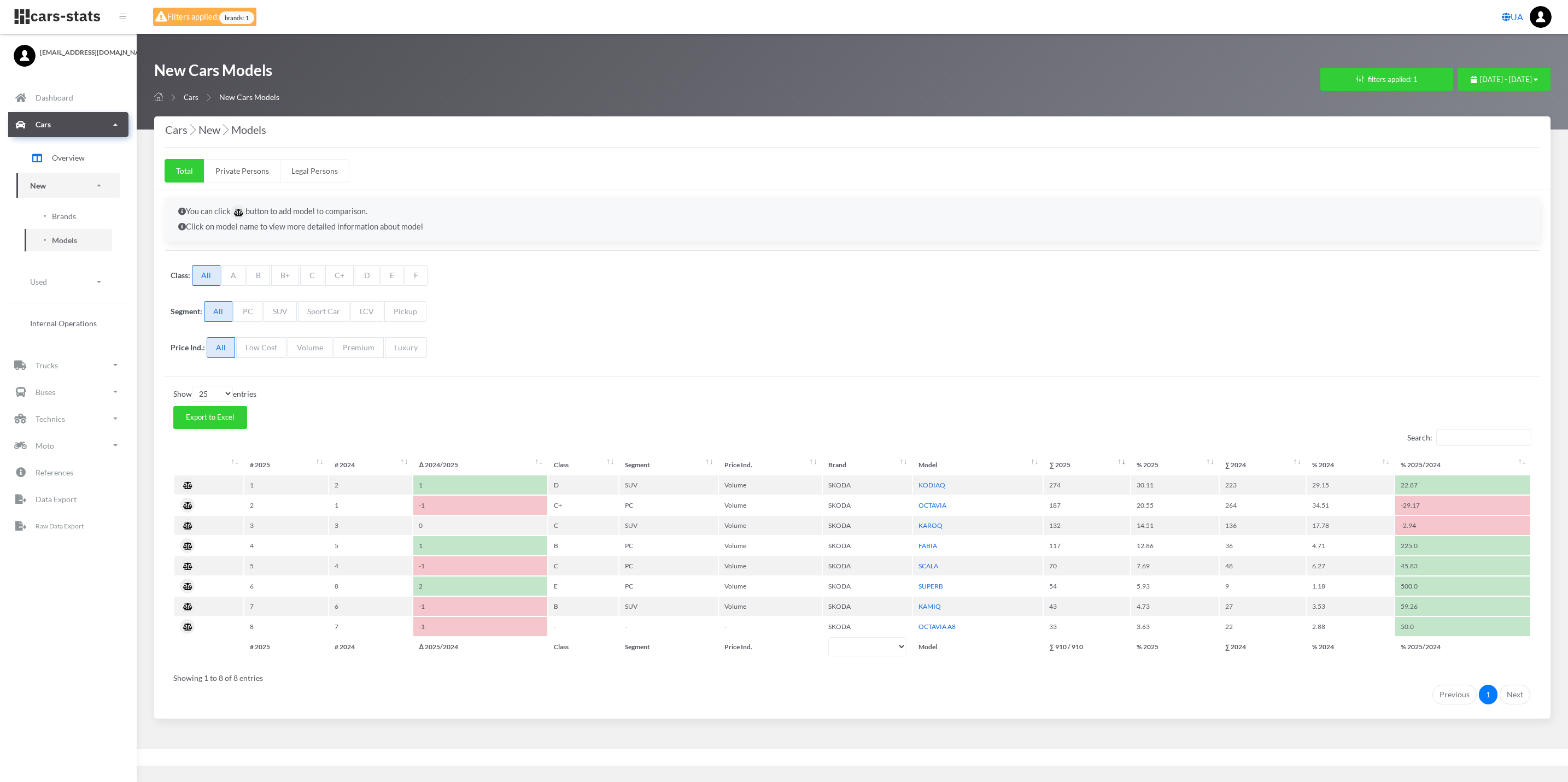
select select "25"
click at [665, 161] on ul "Total Private Persons Legal Persons" at bounding box center [851, 170] width 1374 height 29
